Goal: Task Accomplishment & Management: Use online tool/utility

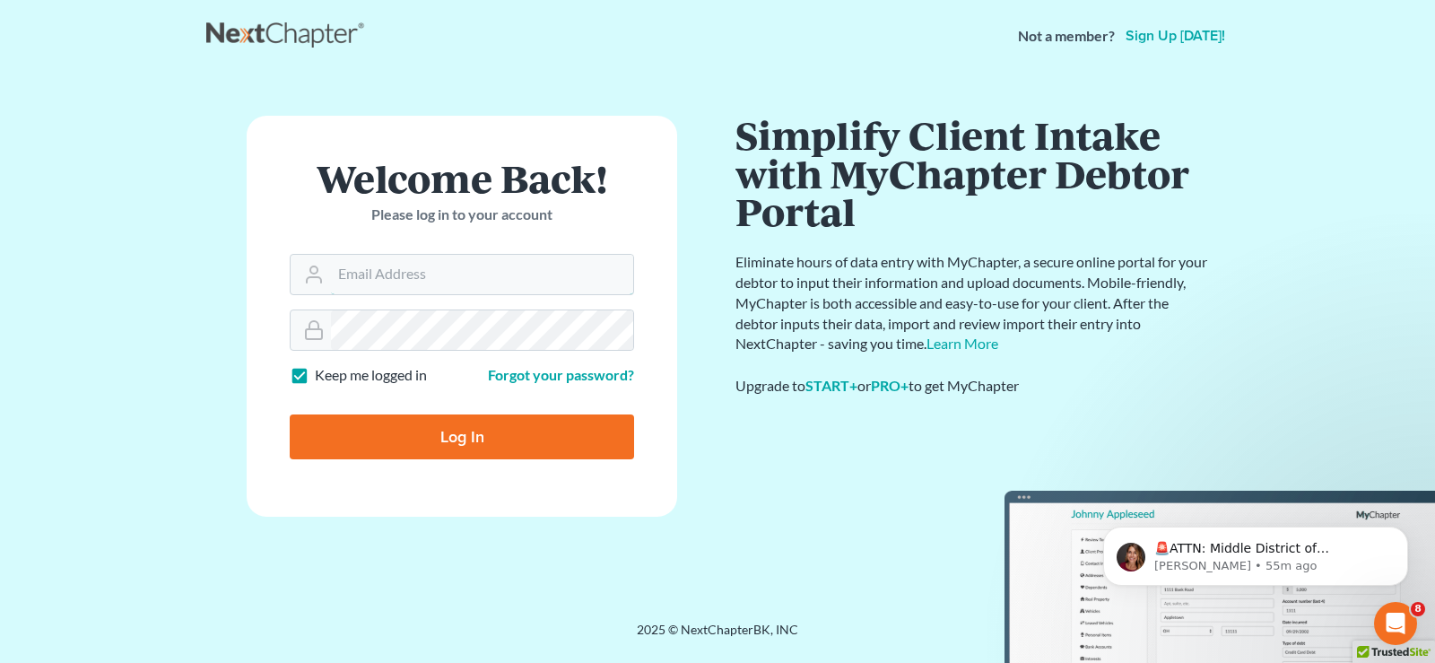
type input "[EMAIL_ADDRESS][DOMAIN_NAME]"
click at [497, 443] on input "Log In" at bounding box center [462, 436] width 344 height 45
type input "Thinking..."
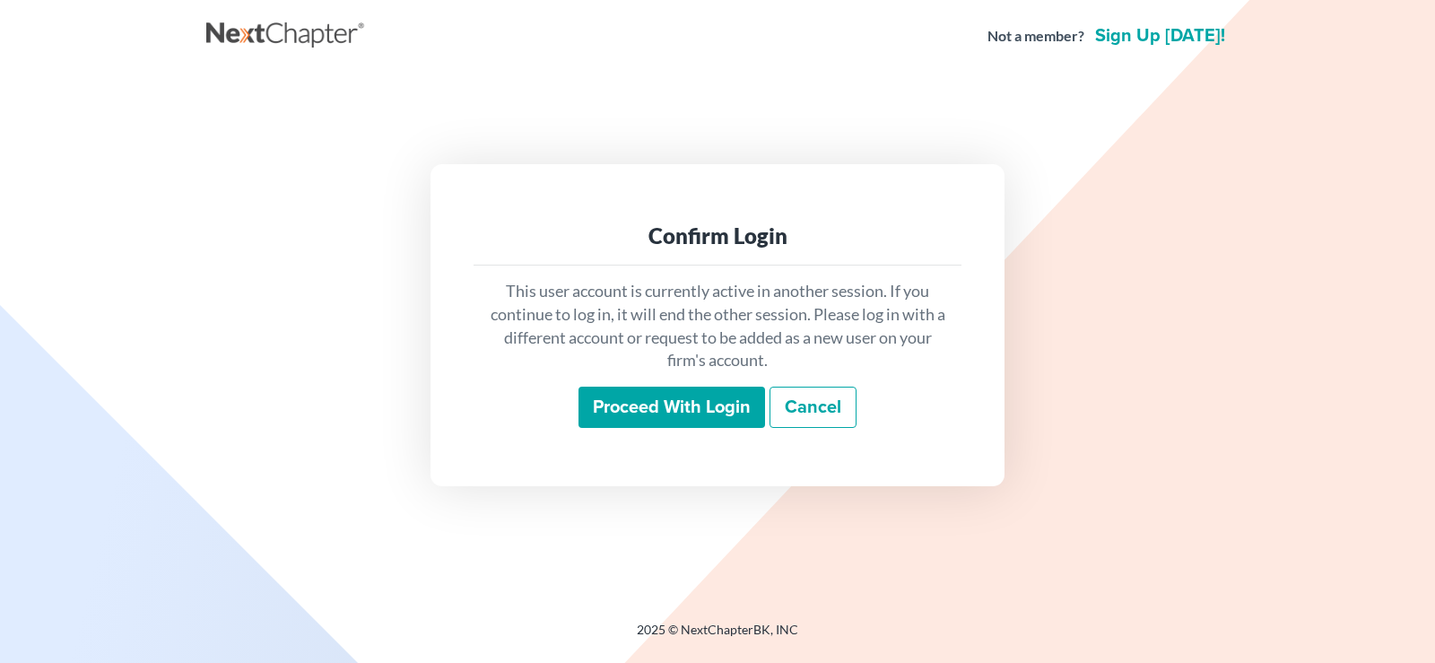
click at [698, 421] on input "Proceed with login" at bounding box center [671, 406] width 187 height 41
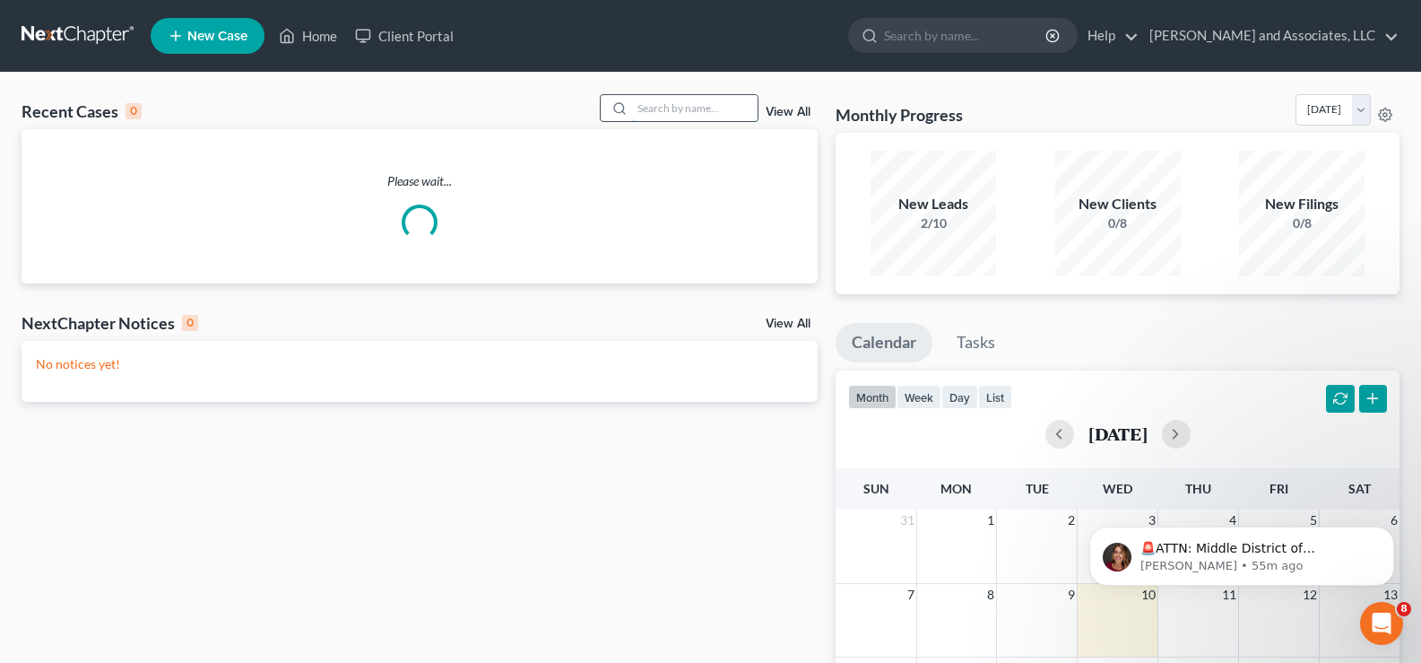
click at [684, 112] on input "search" at bounding box center [695, 108] width 126 height 26
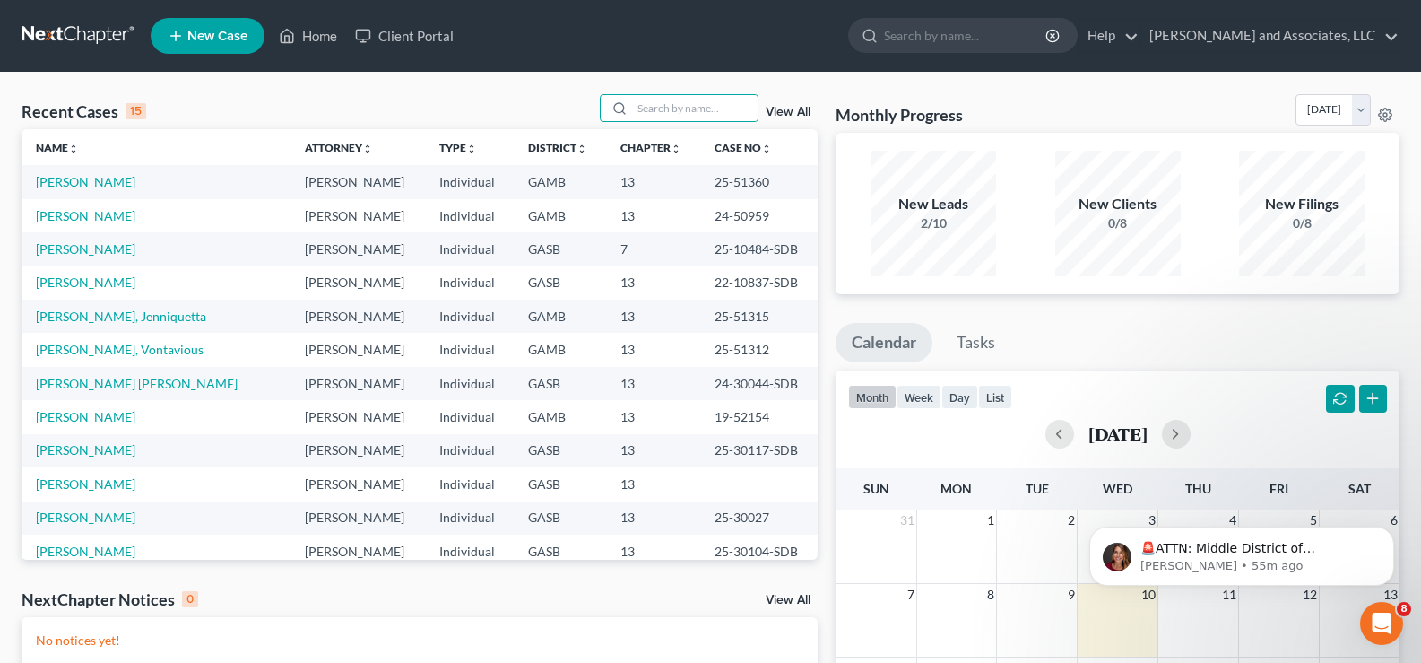
drag, startPoint x: 94, startPoint y: 187, endPoint x: 92, endPoint y: 196, distance: 9.1
click at [93, 187] on link "[PERSON_NAME]" at bounding box center [86, 181] width 100 height 15
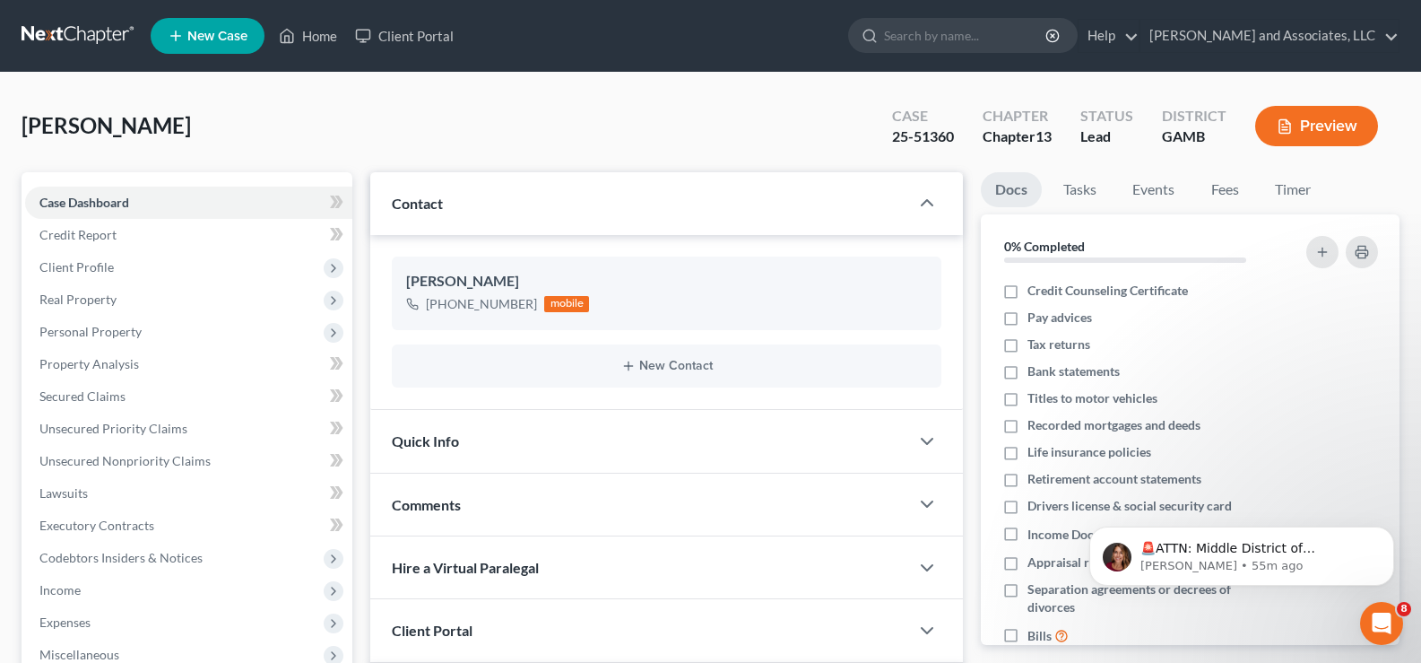
click at [1323, 133] on button "Preview" at bounding box center [1316, 126] width 123 height 40
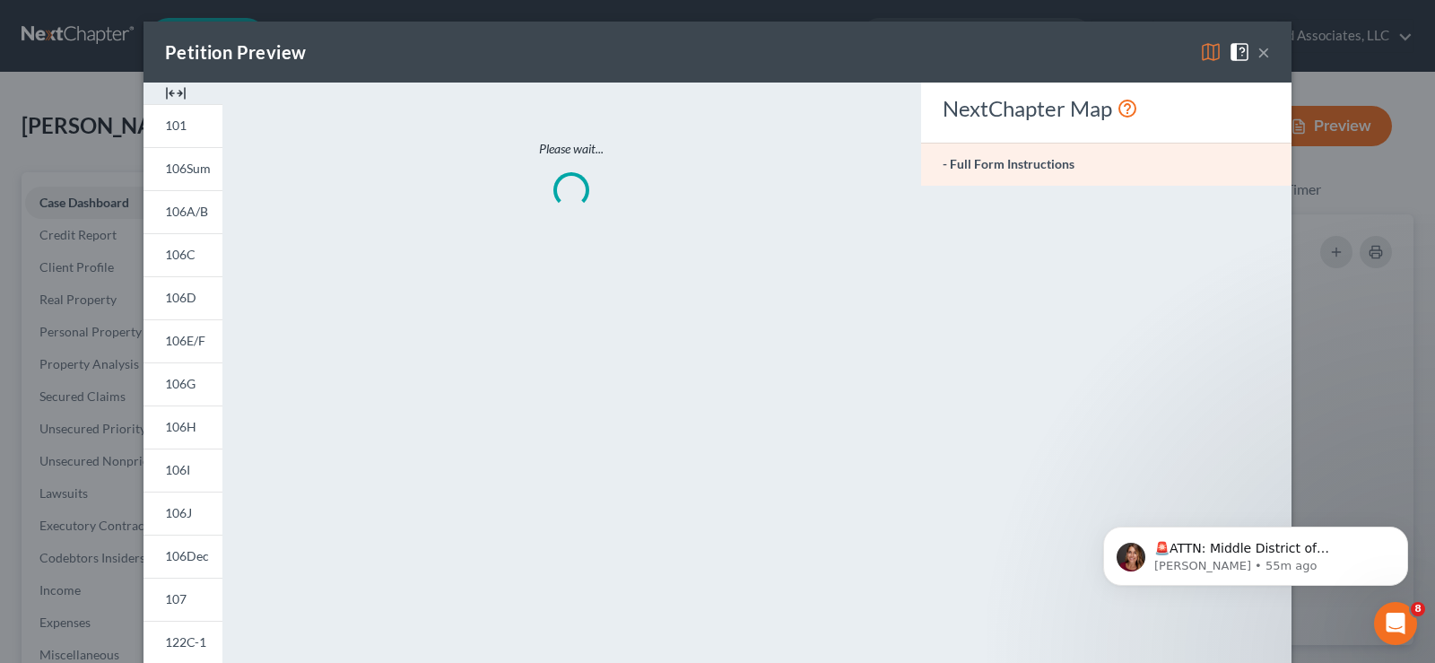
scroll to position [1808, 0]
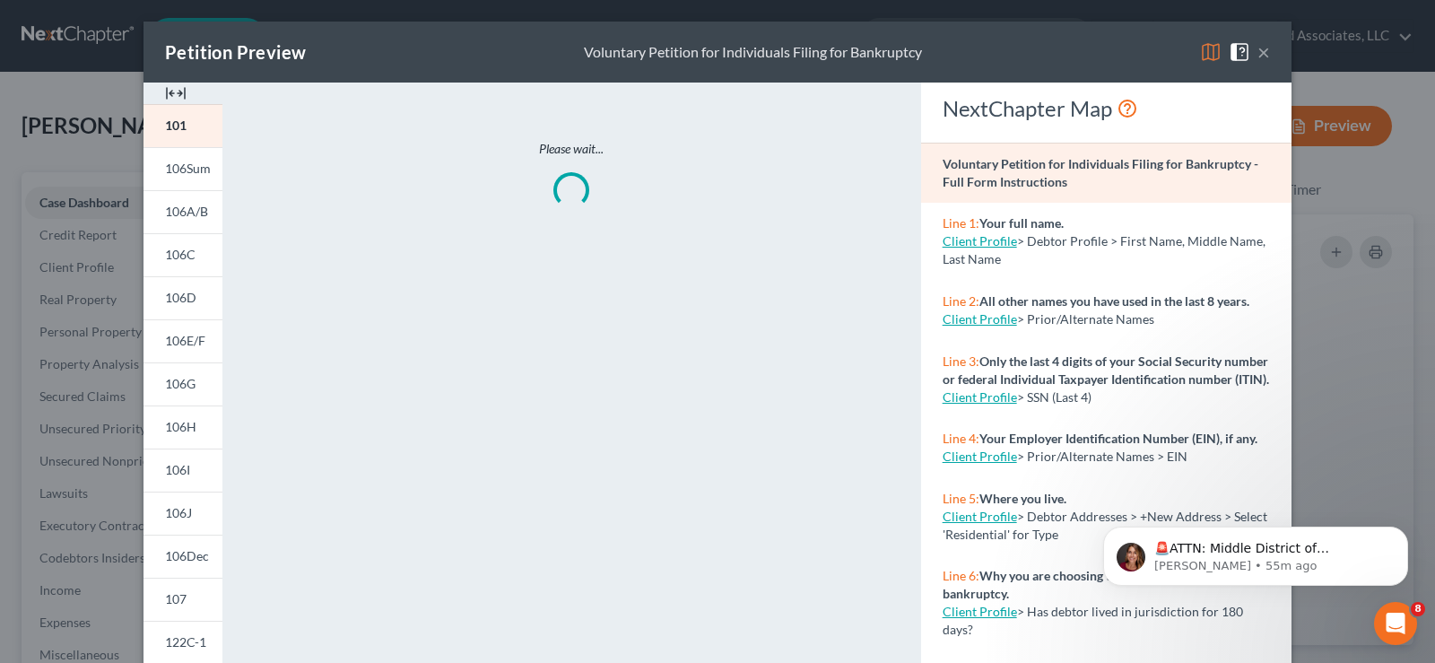
click at [177, 98] on img at bounding box center [176, 93] width 22 height 22
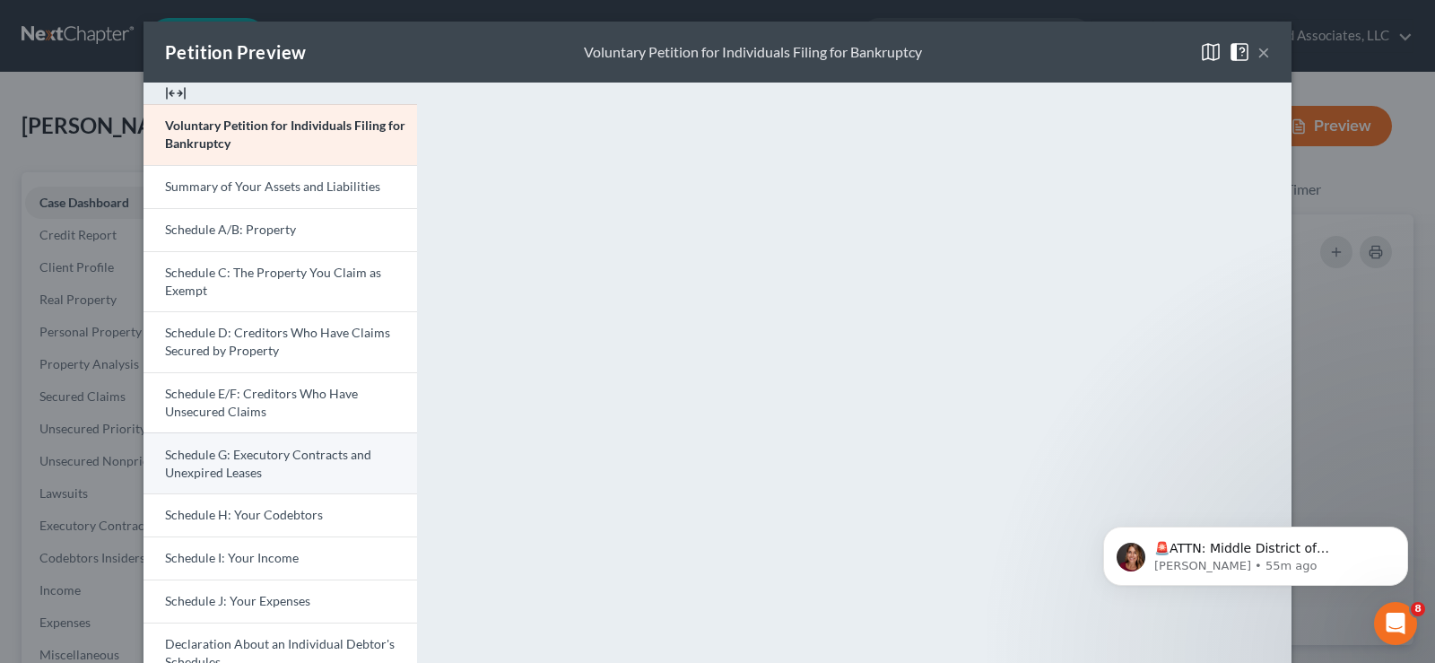
click at [257, 460] on span "Schedule G: Executory Contracts and Unexpired Leases" at bounding box center [268, 463] width 206 height 33
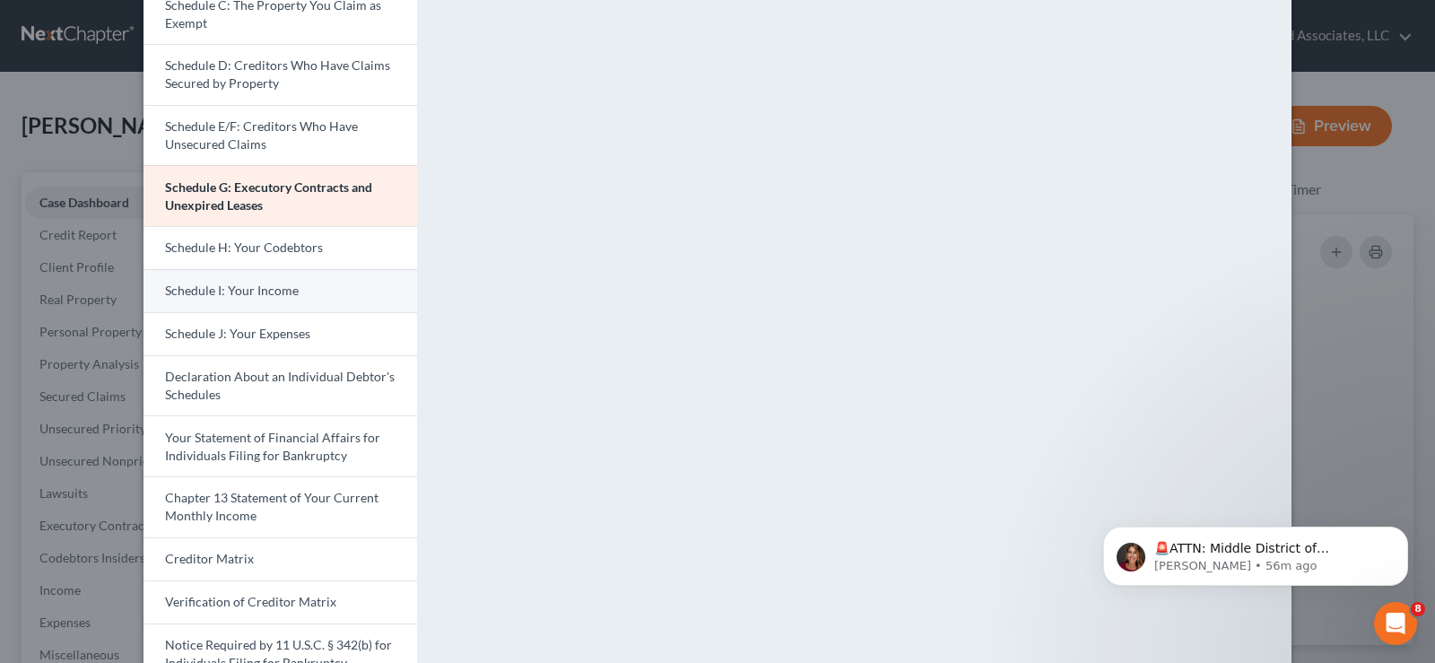
scroll to position [179, 0]
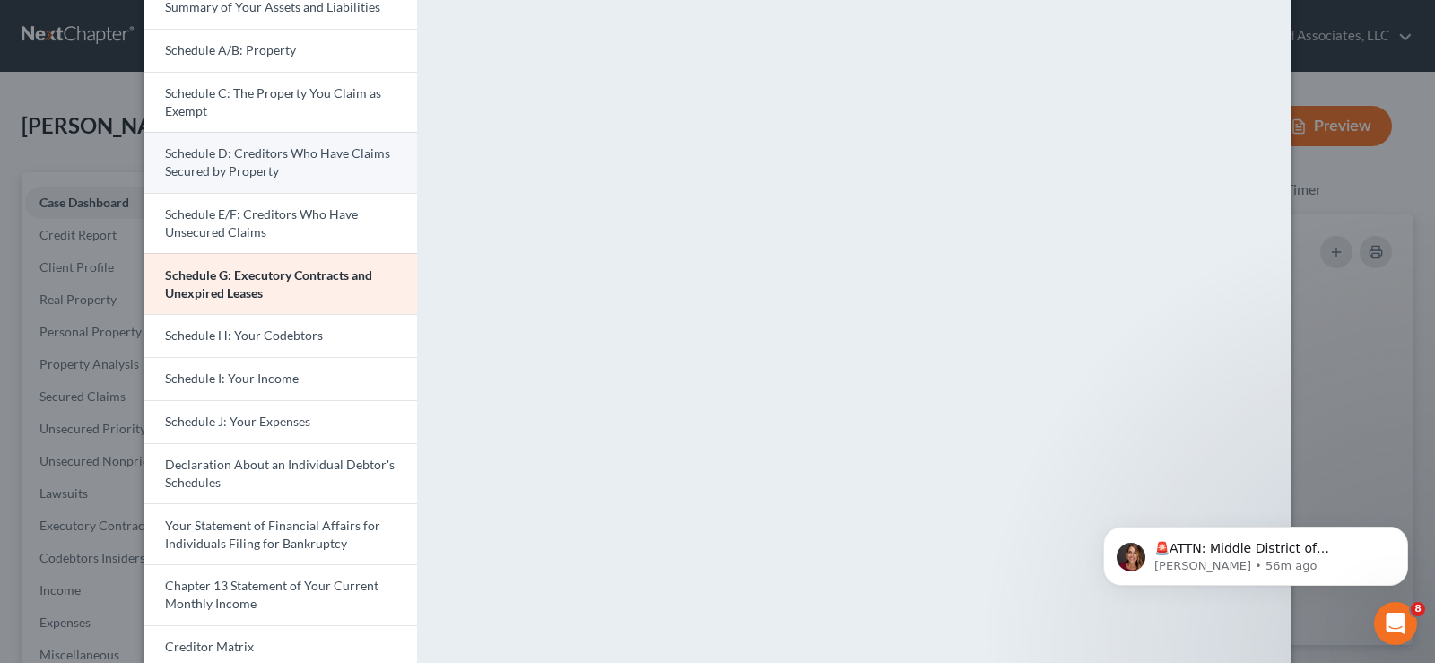
click at [241, 166] on span "Schedule D: Creditors Who Have Claims Secured by Property" at bounding box center [277, 161] width 225 height 33
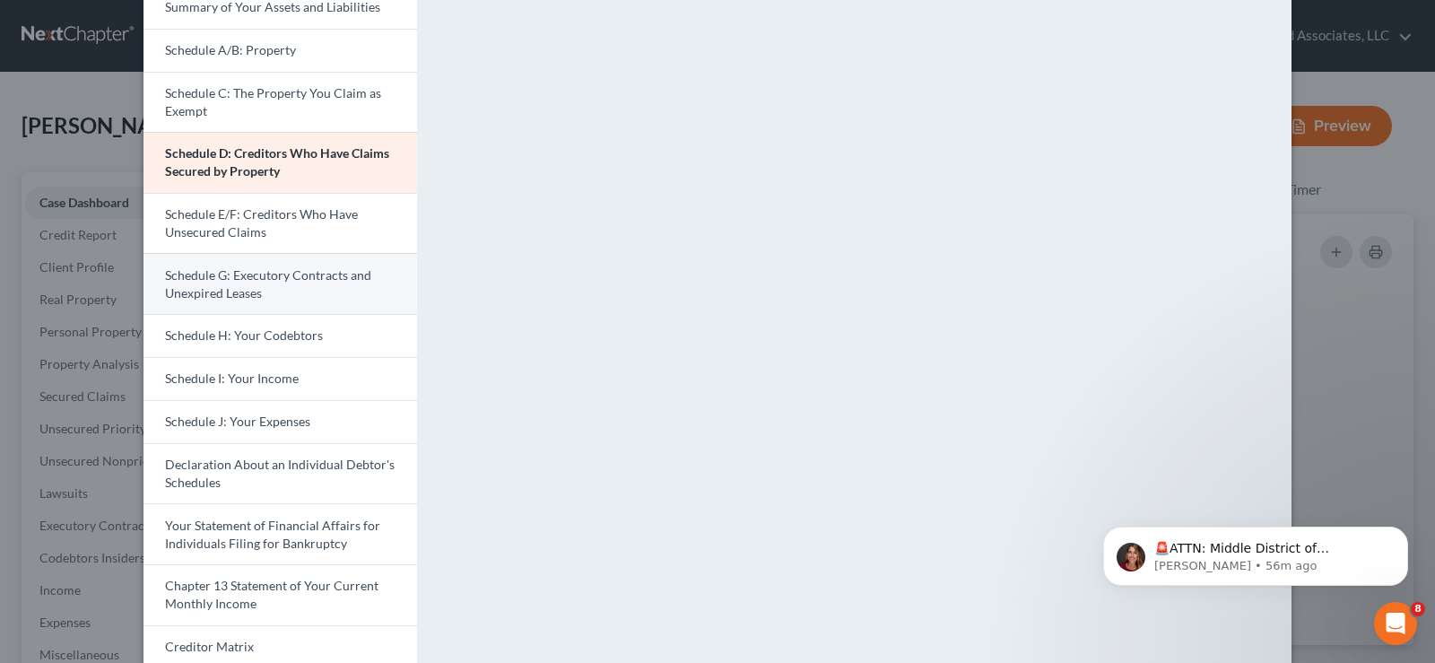
click at [232, 287] on span "Schedule G: Executory Contracts and Unexpired Leases" at bounding box center [268, 283] width 206 height 33
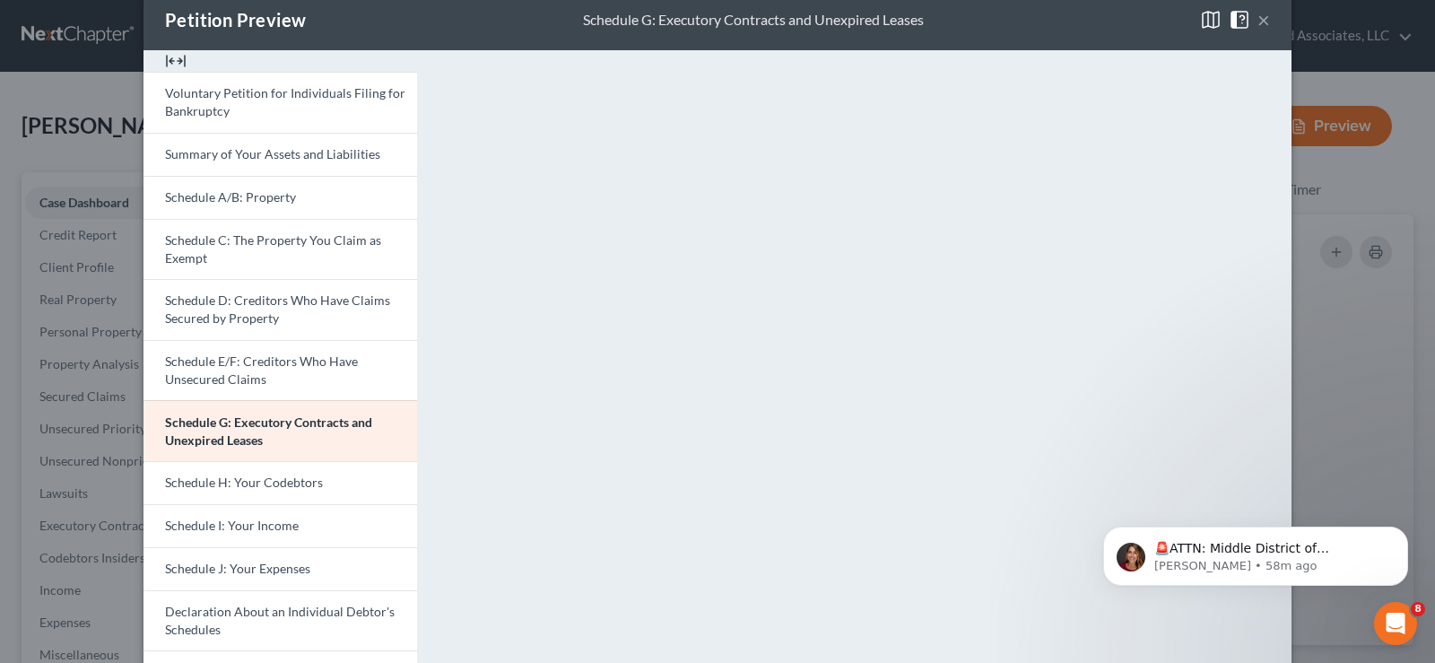
scroll to position [0, 0]
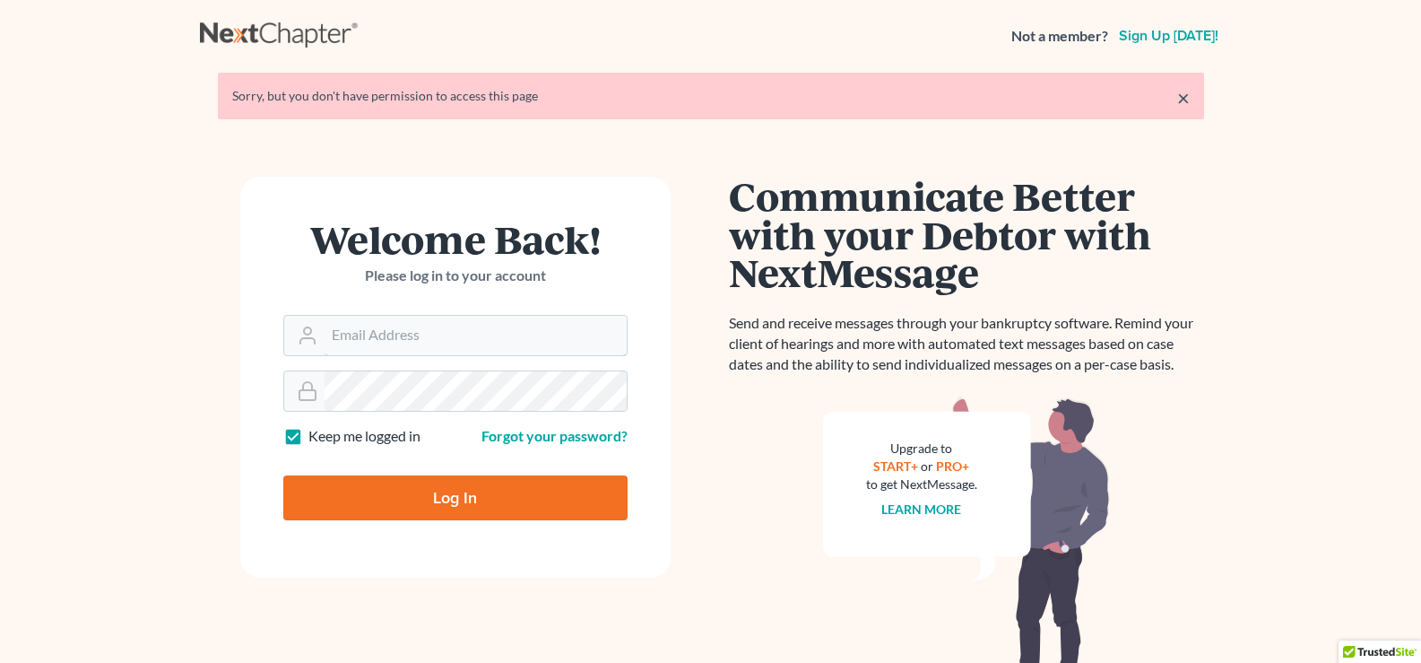
type input "[EMAIL_ADDRESS][DOMAIN_NAME]"
click at [556, 508] on input "Log In" at bounding box center [455, 497] width 344 height 45
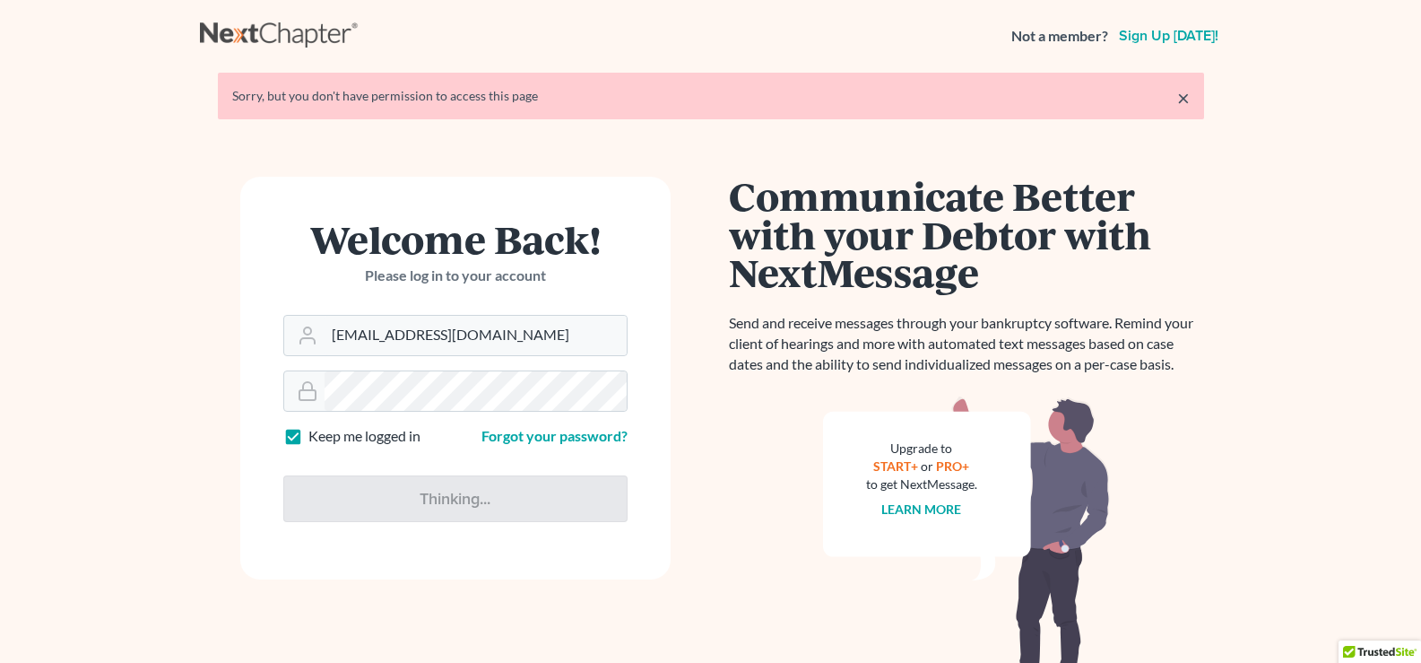
type input "Thinking..."
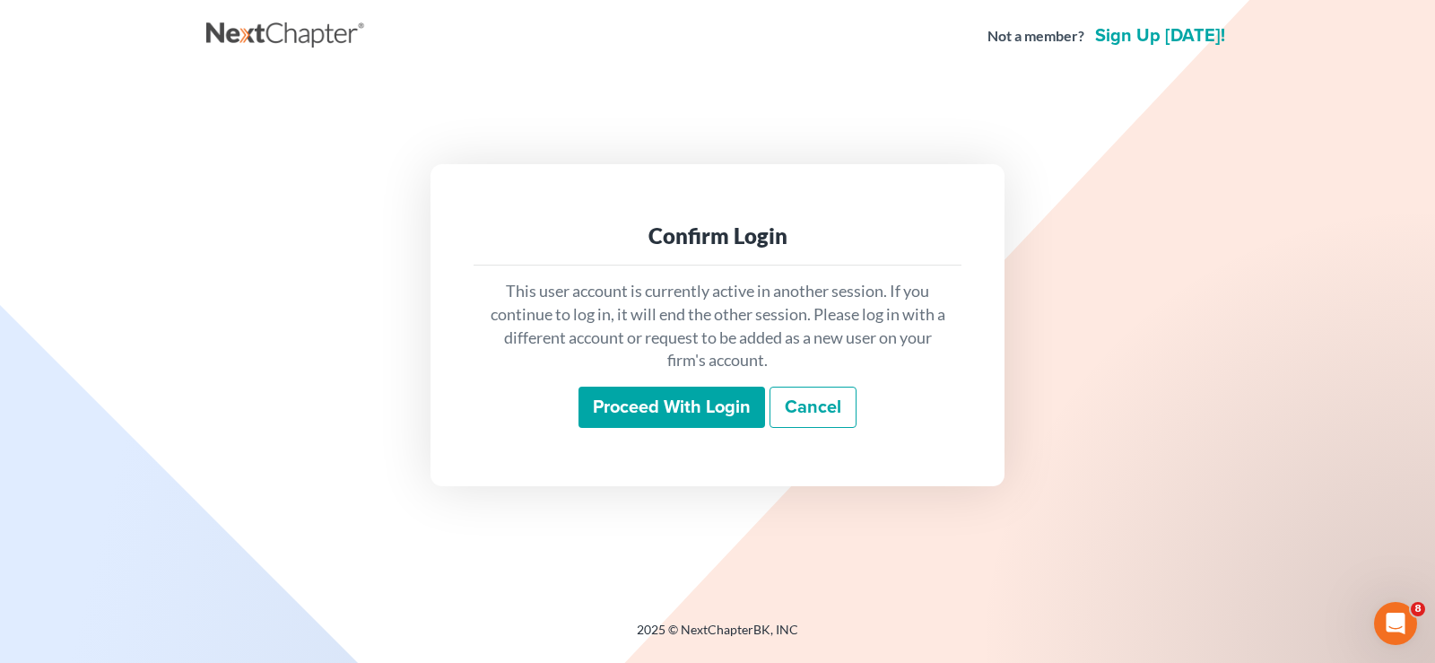
click at [671, 420] on input "Proceed with login" at bounding box center [671, 406] width 187 height 41
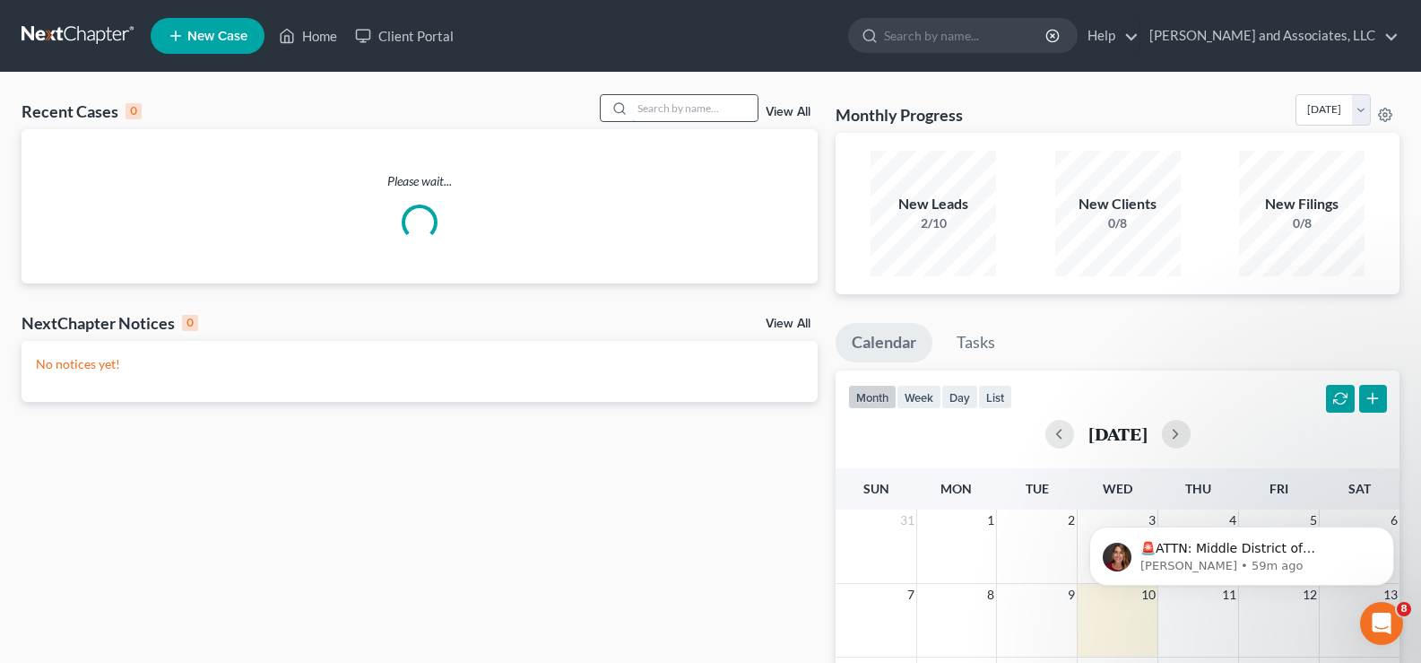
click at [721, 117] on input "search" at bounding box center [695, 108] width 126 height 26
